Goal: Task Accomplishment & Management: Manage account settings

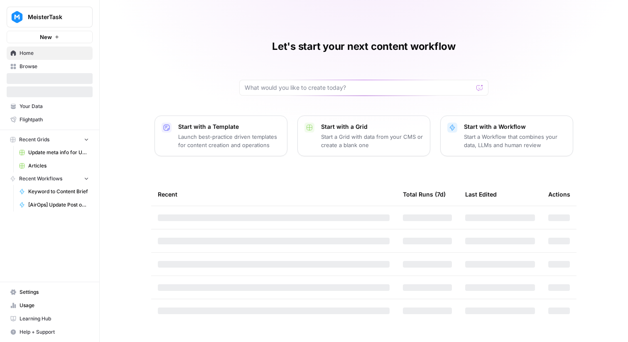
click at [51, 12] on button "MeisterTask" at bounding box center [50, 17] width 86 height 21
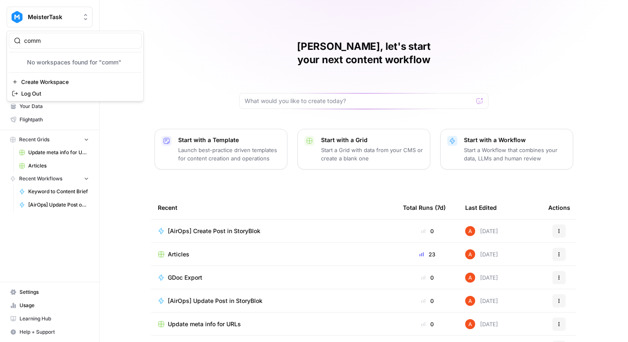
type input "comm"
click at [40, 65] on span "Commvault" at bounding box center [80, 62] width 110 height 8
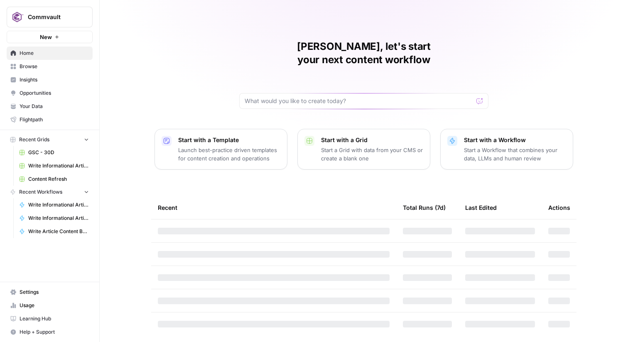
click at [34, 288] on span "Settings" at bounding box center [54, 291] width 69 height 7
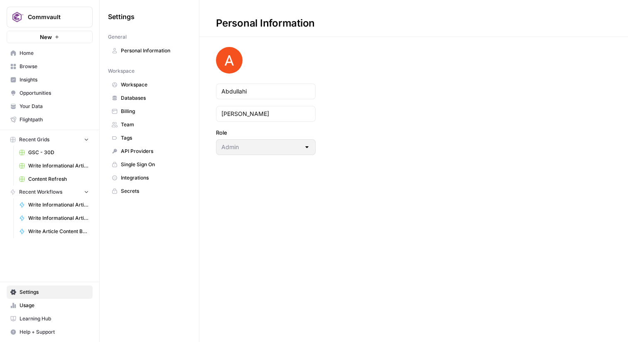
click at [147, 126] on span "Team" at bounding box center [154, 124] width 66 height 7
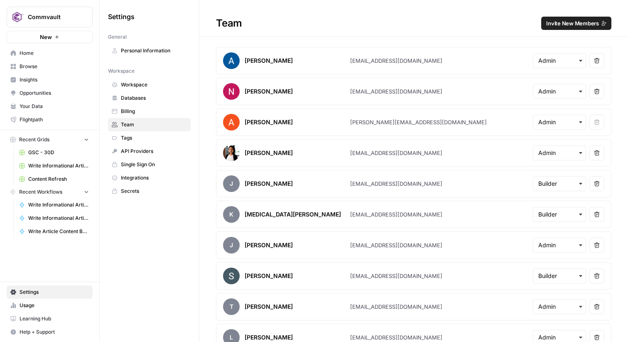
click at [563, 24] on span "Invite New Members" at bounding box center [572, 23] width 53 height 8
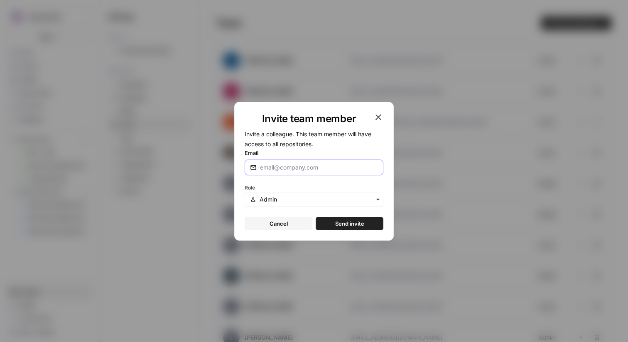
click at [295, 169] on input "Email" at bounding box center [319, 167] width 118 height 8
paste input "nick.casale@airops.com"
type input "nick.casale@airops.com"
click at [342, 223] on span "Send invite" at bounding box center [349, 223] width 29 height 8
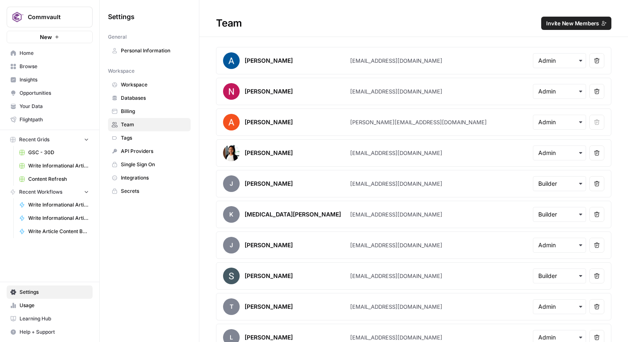
scroll to position [228, 0]
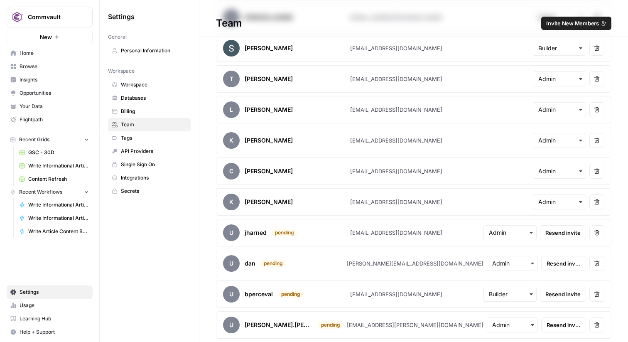
click at [71, 49] on span "Home" at bounding box center [54, 52] width 69 height 7
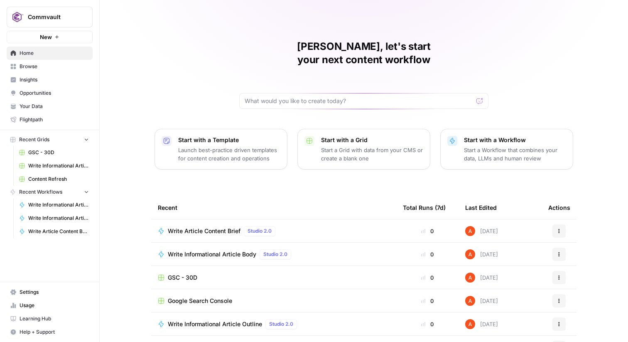
scroll to position [40, 0]
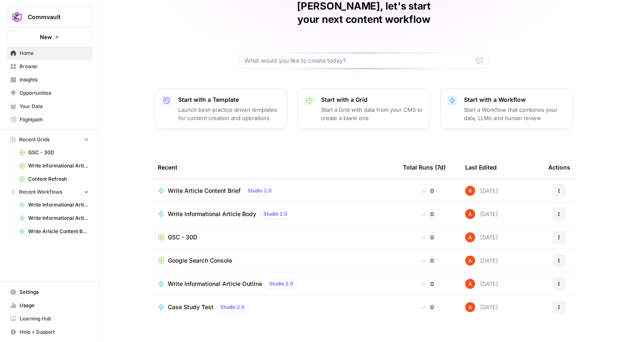
click at [43, 64] on span "Browse" at bounding box center [54, 66] width 69 height 7
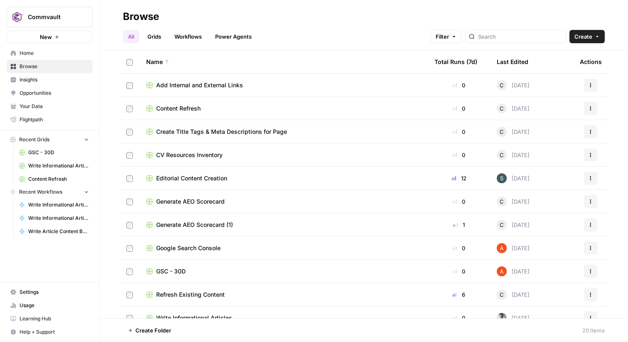
click at [147, 36] on link "Grids" at bounding box center [154, 36] width 24 height 13
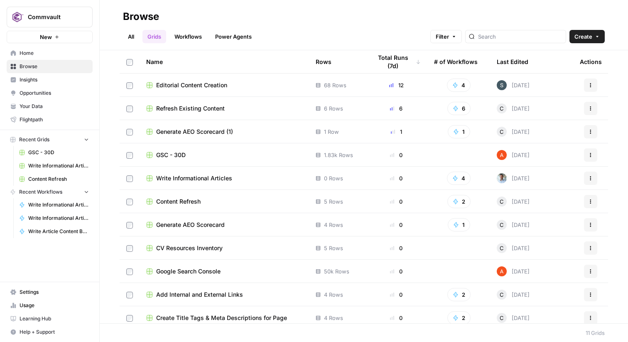
click at [55, 52] on span "Home" at bounding box center [54, 52] width 69 height 7
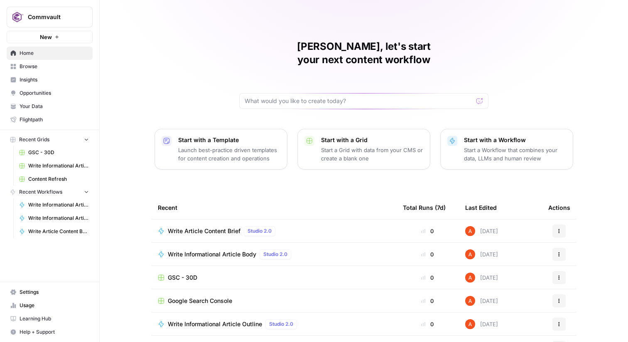
click at [82, 68] on span "Browse" at bounding box center [54, 66] width 69 height 7
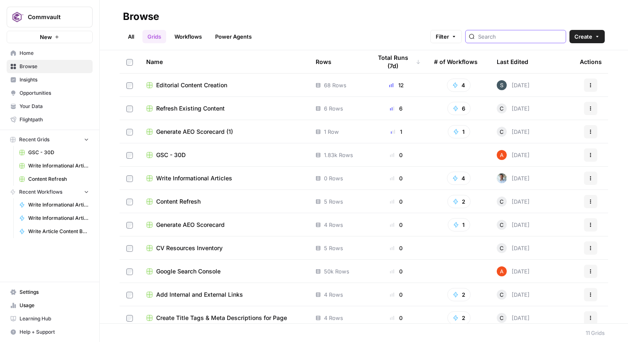
click at [505, 37] on input "search" at bounding box center [520, 36] width 84 height 8
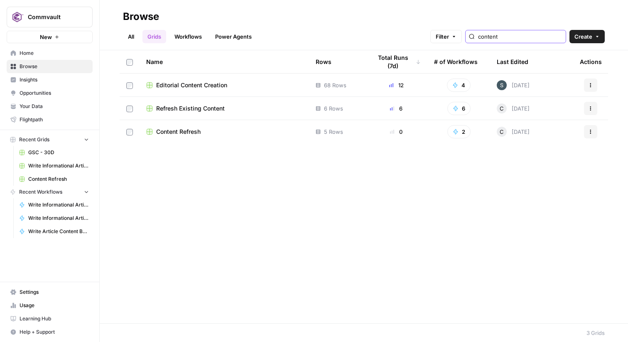
type input "content"
click at [188, 39] on link "Workflows" at bounding box center [187, 36] width 37 height 13
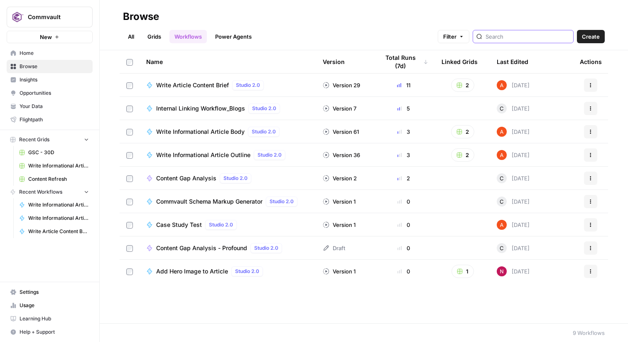
click at [515, 39] on input "search" at bounding box center [527, 36] width 84 height 8
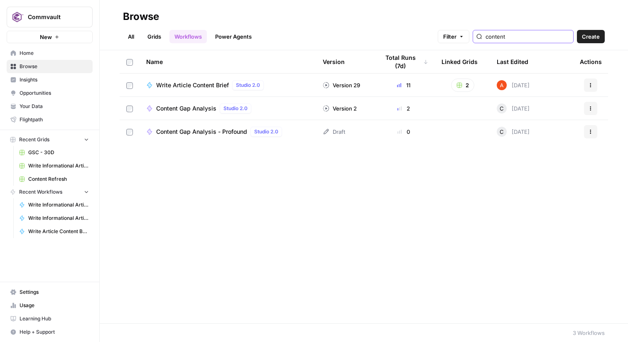
type input "content"
click at [216, 134] on span "Content Gap Analysis - Profound" at bounding box center [201, 131] width 91 height 8
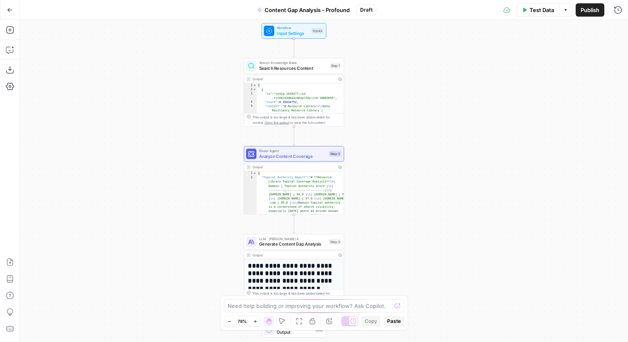
click at [531, 14] on button "Test Data" at bounding box center [538, 9] width 43 height 13
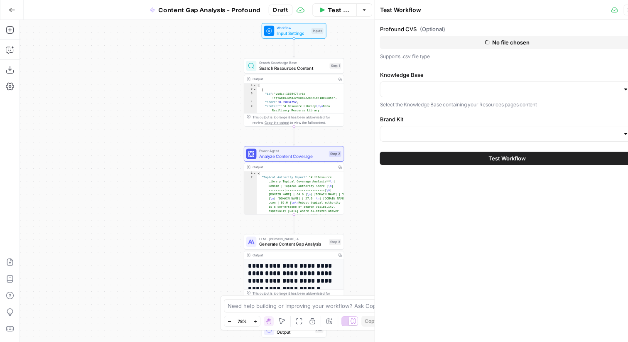
type input "Commvault"
type input "Commvault Resources Sitemap"
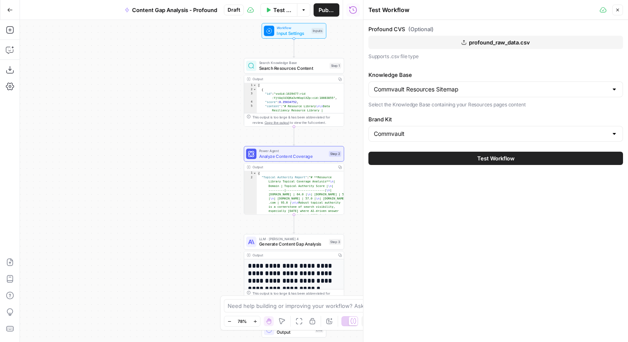
click at [617, 10] on icon "button" at bounding box center [617, 10] width 3 height 3
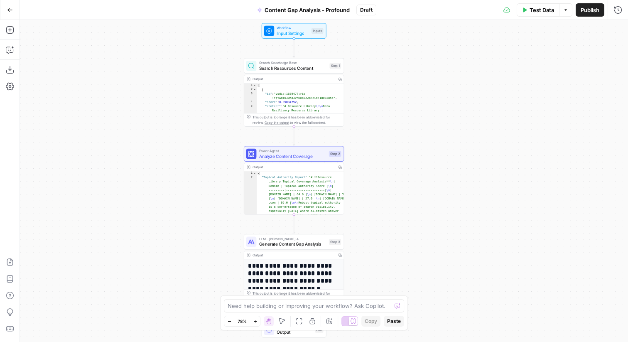
click at [339, 78] on icon "button" at bounding box center [340, 79] width 4 height 4
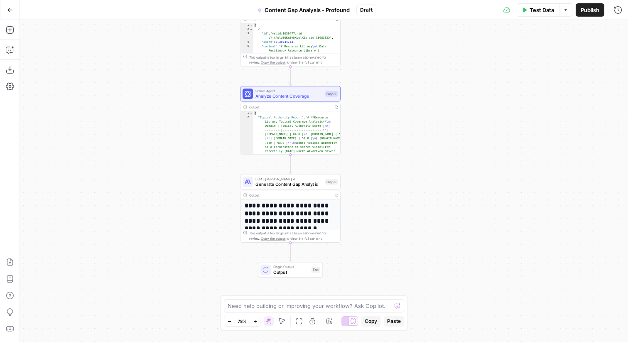
click at [318, 95] on span "Analyze Content Coverage" at bounding box center [288, 96] width 67 height 7
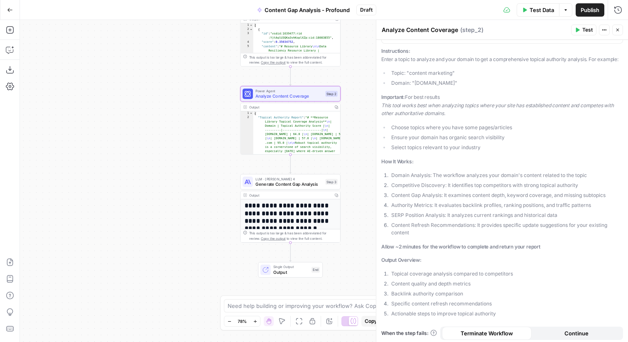
scroll to position [181, 0]
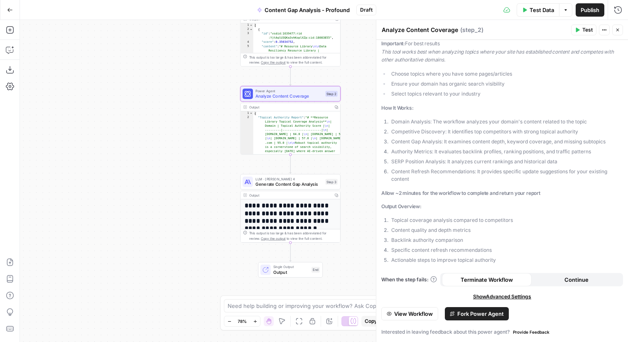
click at [422, 310] on span "View Workflow" at bounding box center [413, 313] width 39 height 8
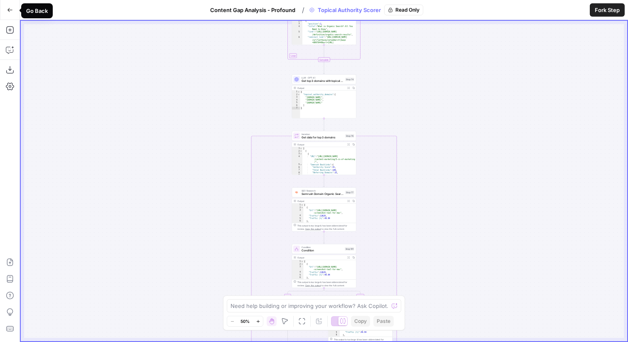
click at [13, 9] on button "Go Back" at bounding box center [9, 9] width 15 height 15
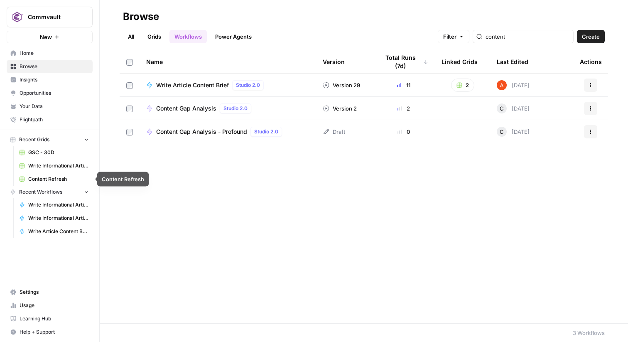
click at [54, 181] on span "Content Refresh" at bounding box center [58, 178] width 61 height 7
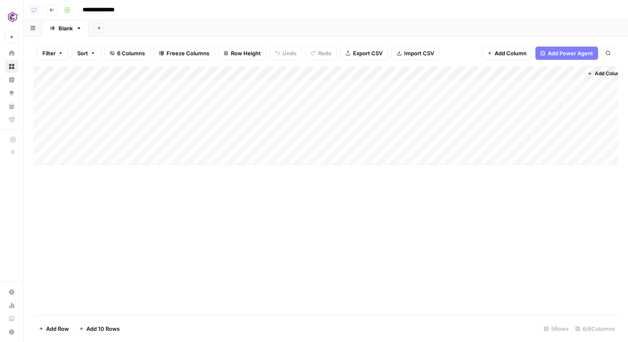
scroll to position [0, 11]
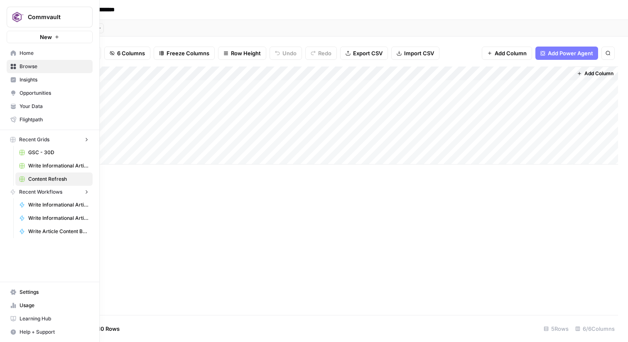
click at [14, 56] on link "Home" at bounding box center [50, 53] width 86 height 13
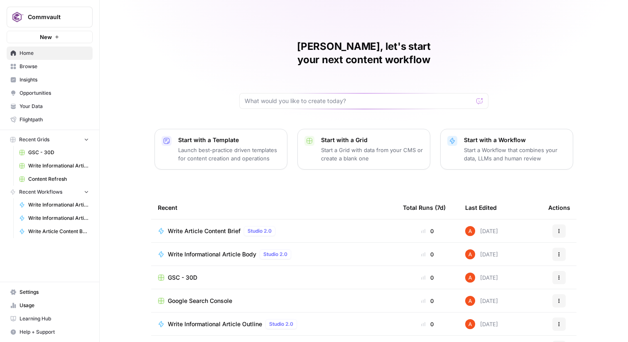
click at [66, 20] on span "Commvault" at bounding box center [53, 17] width 50 height 8
type input "oasis"
click at [49, 60] on span "Oasis Security" at bounding box center [80, 62] width 110 height 8
